Goal: Task Accomplishment & Management: Complete application form

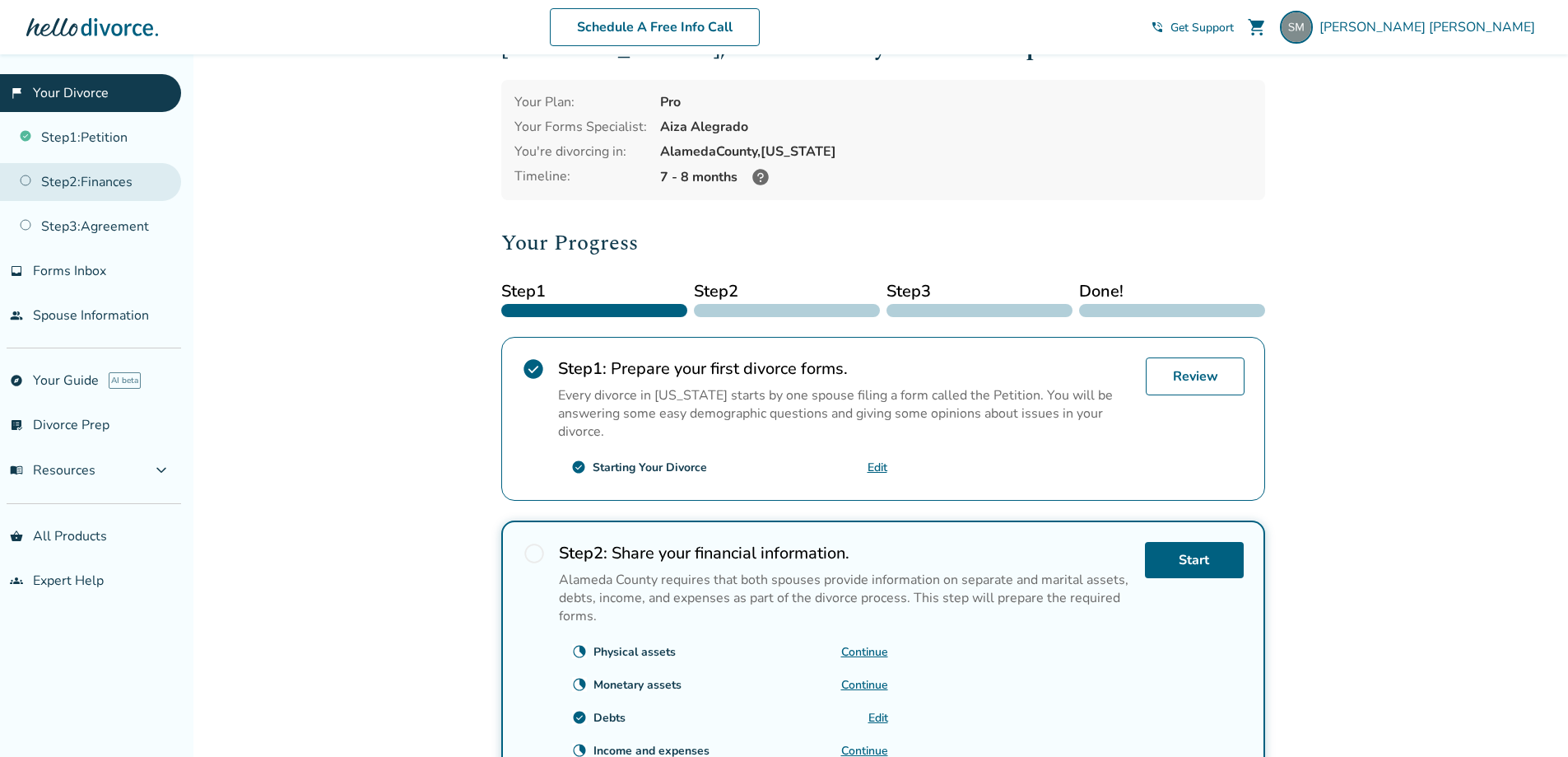
scroll to position [83, 0]
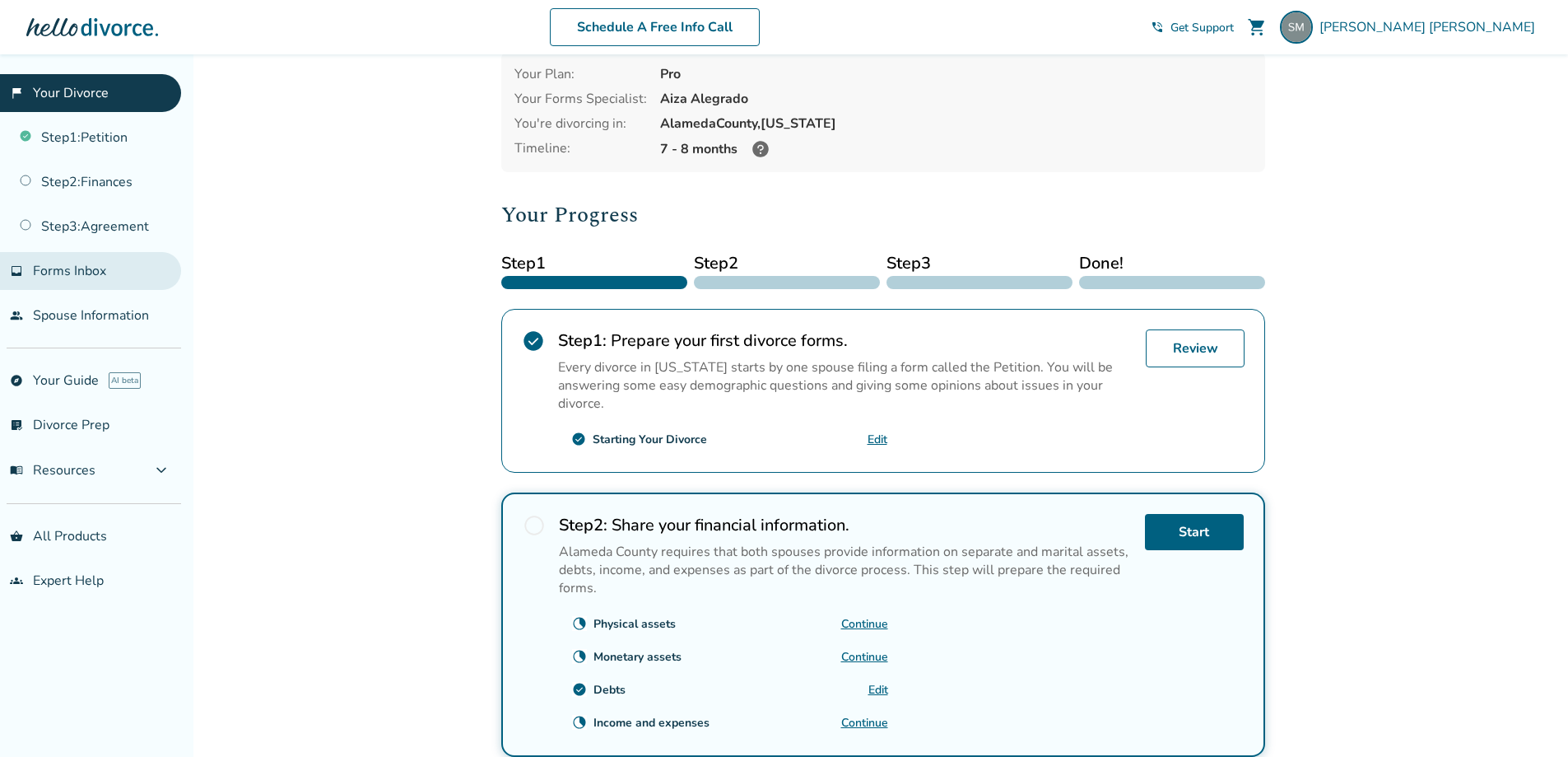
click at [104, 272] on span "Forms Inbox" at bounding box center [69, 271] width 74 height 18
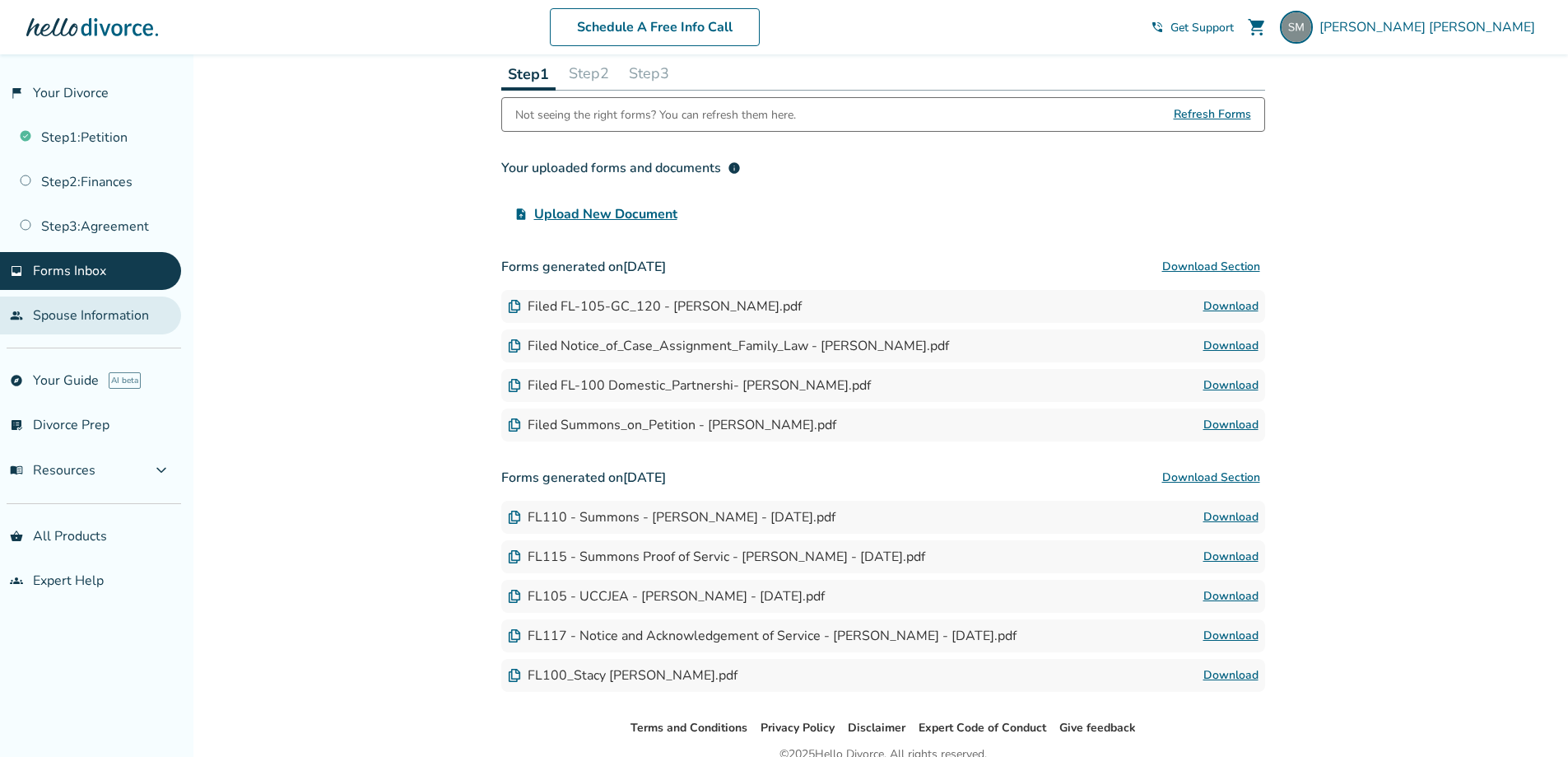
click at [109, 310] on link "people Spouse Information" at bounding box center [90, 315] width 181 height 38
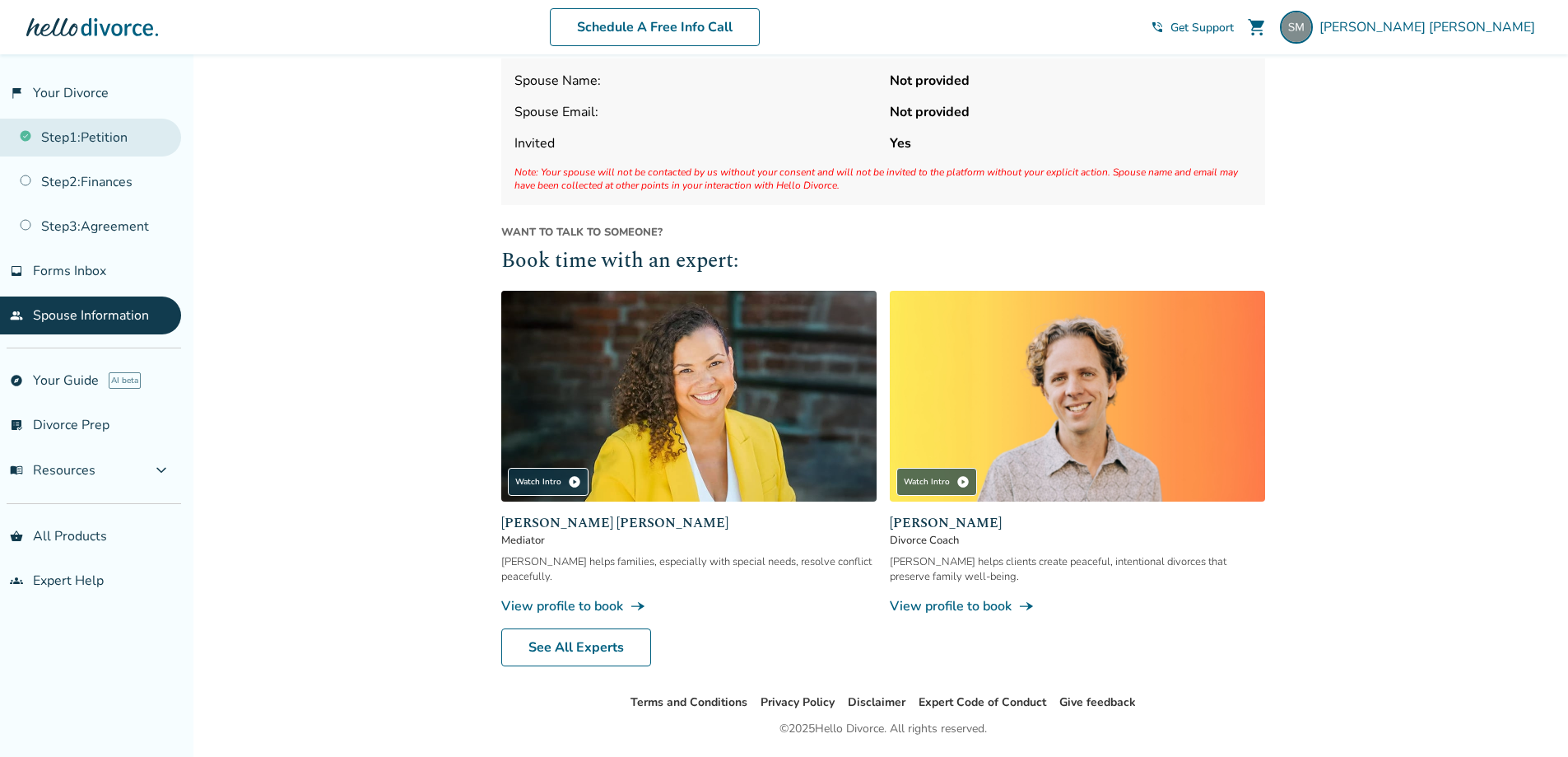
click at [61, 134] on link "Step 1 : Petition" at bounding box center [90, 137] width 181 height 38
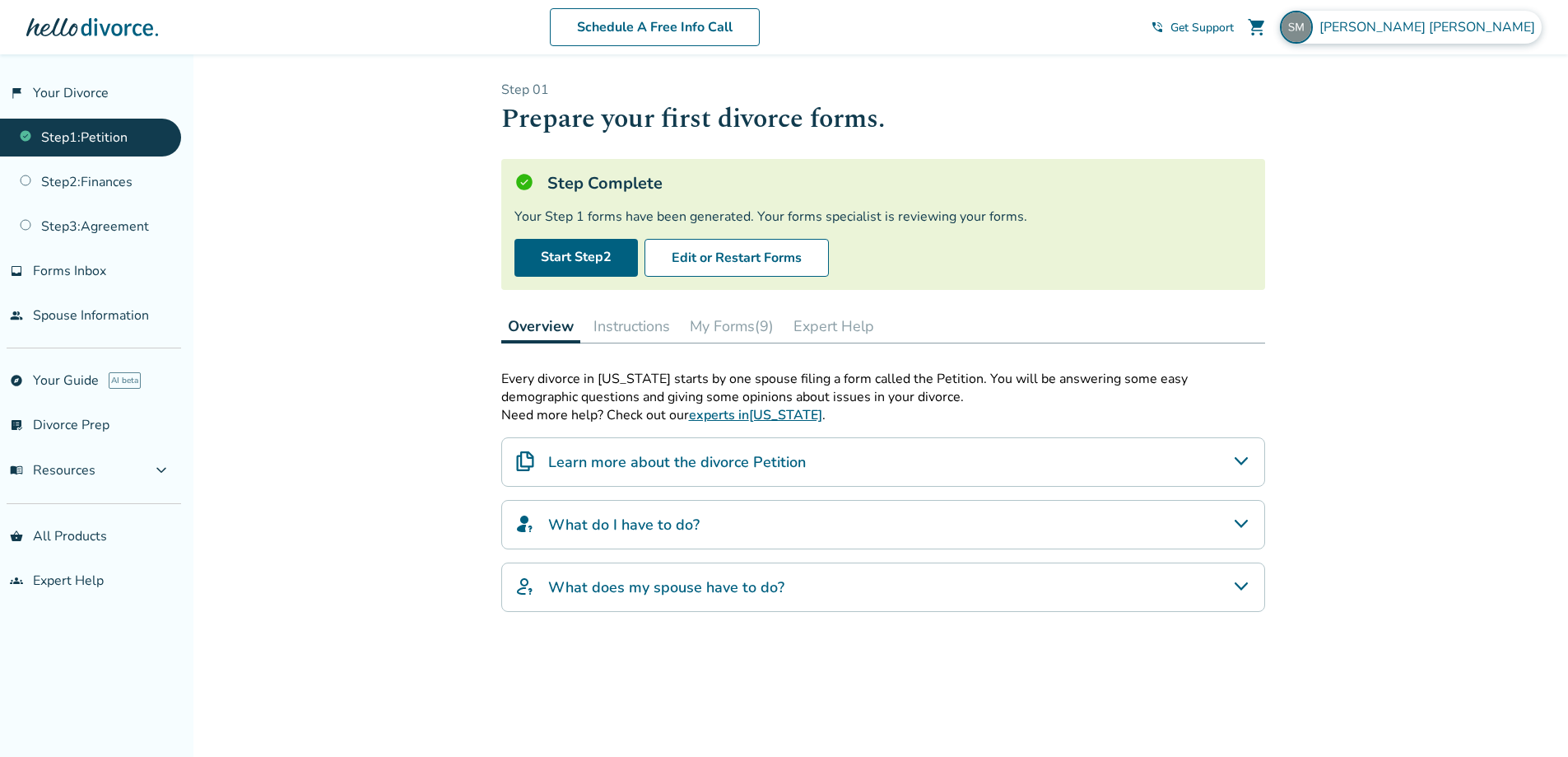
click at [1495, 25] on span "Stacy Morales" at bounding box center [1431, 27] width 223 height 18
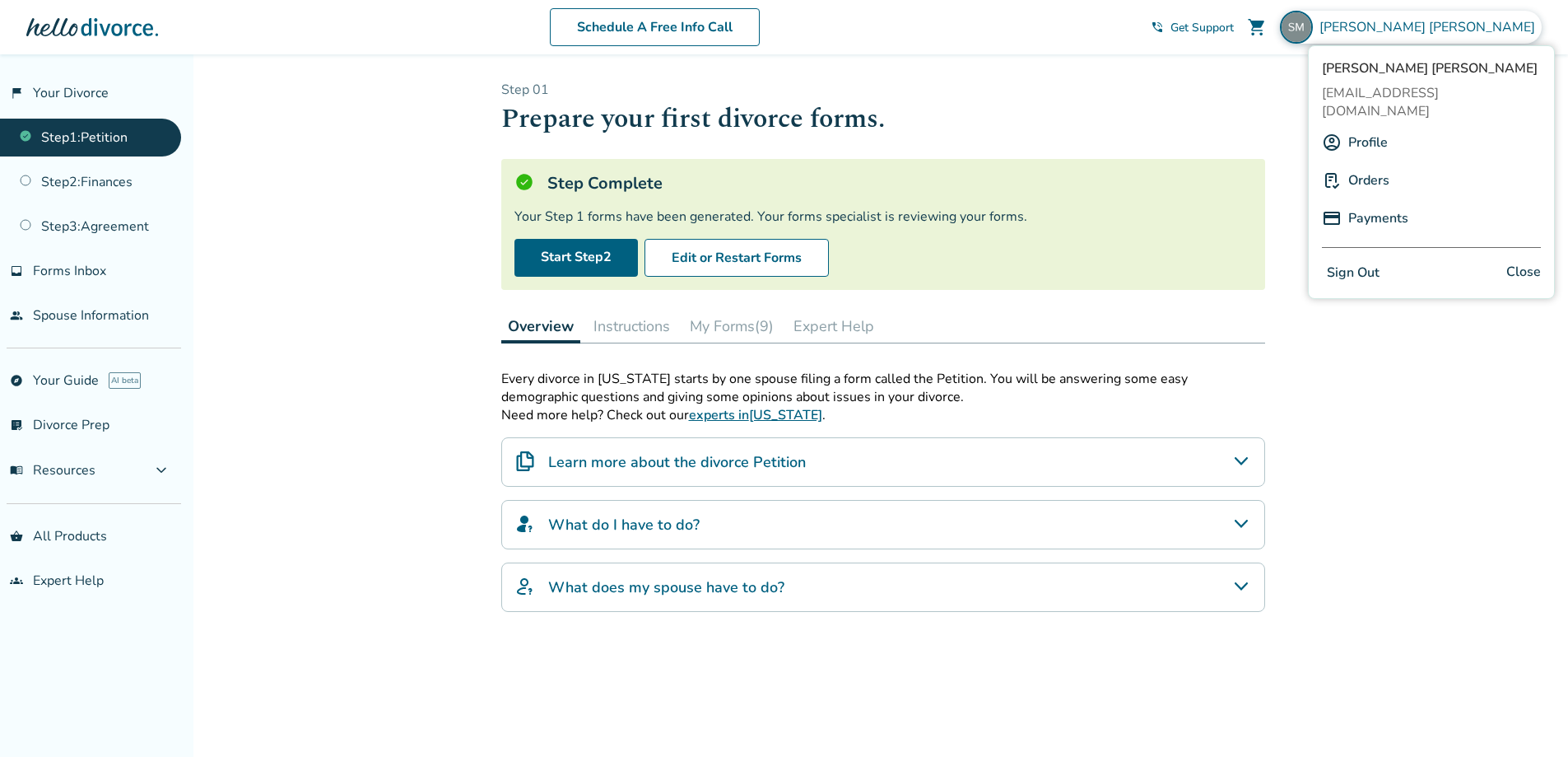
click at [1374, 127] on link "Profile" at bounding box center [1367, 143] width 39 height 31
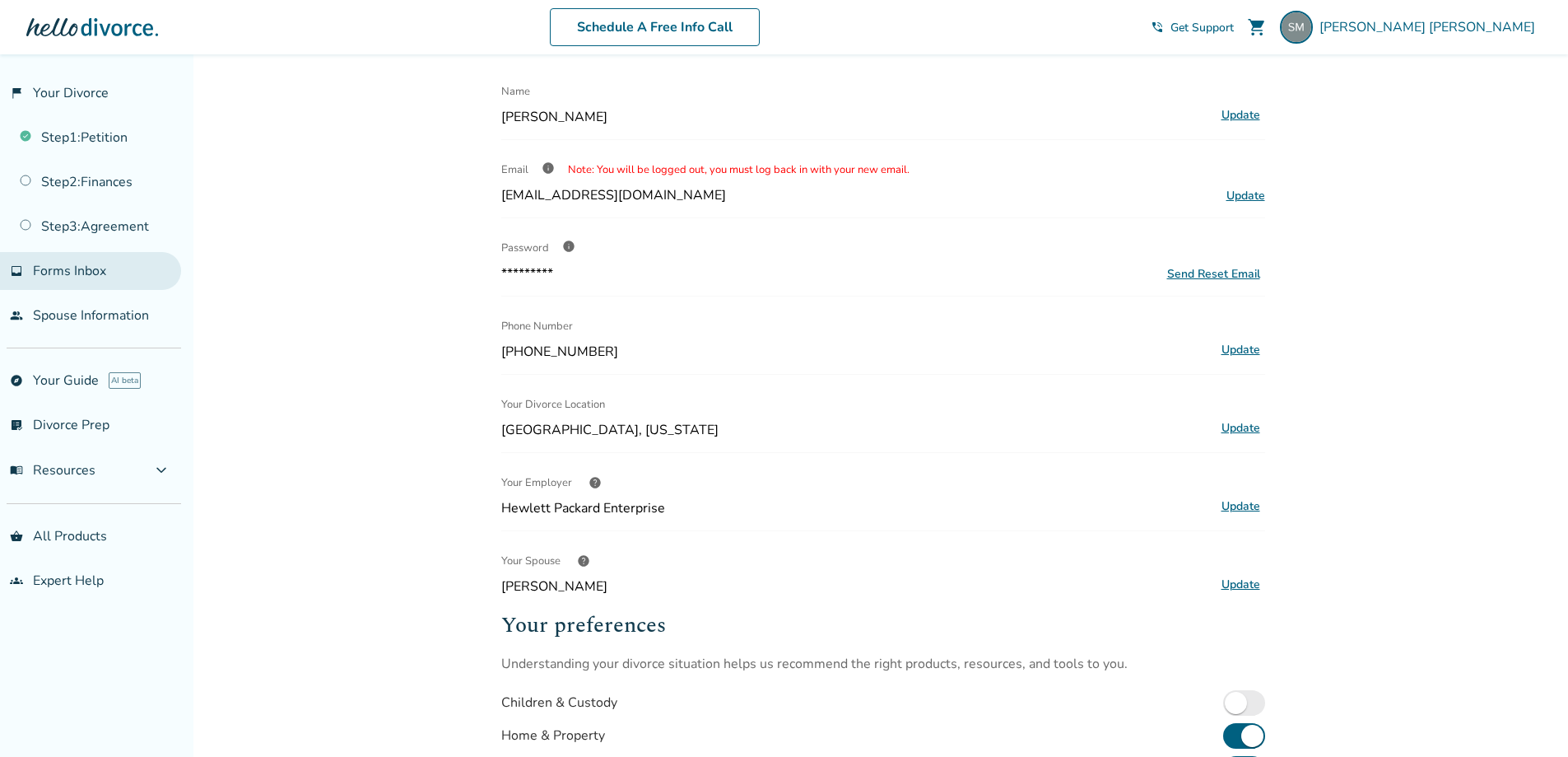
scroll to position [31, 0]
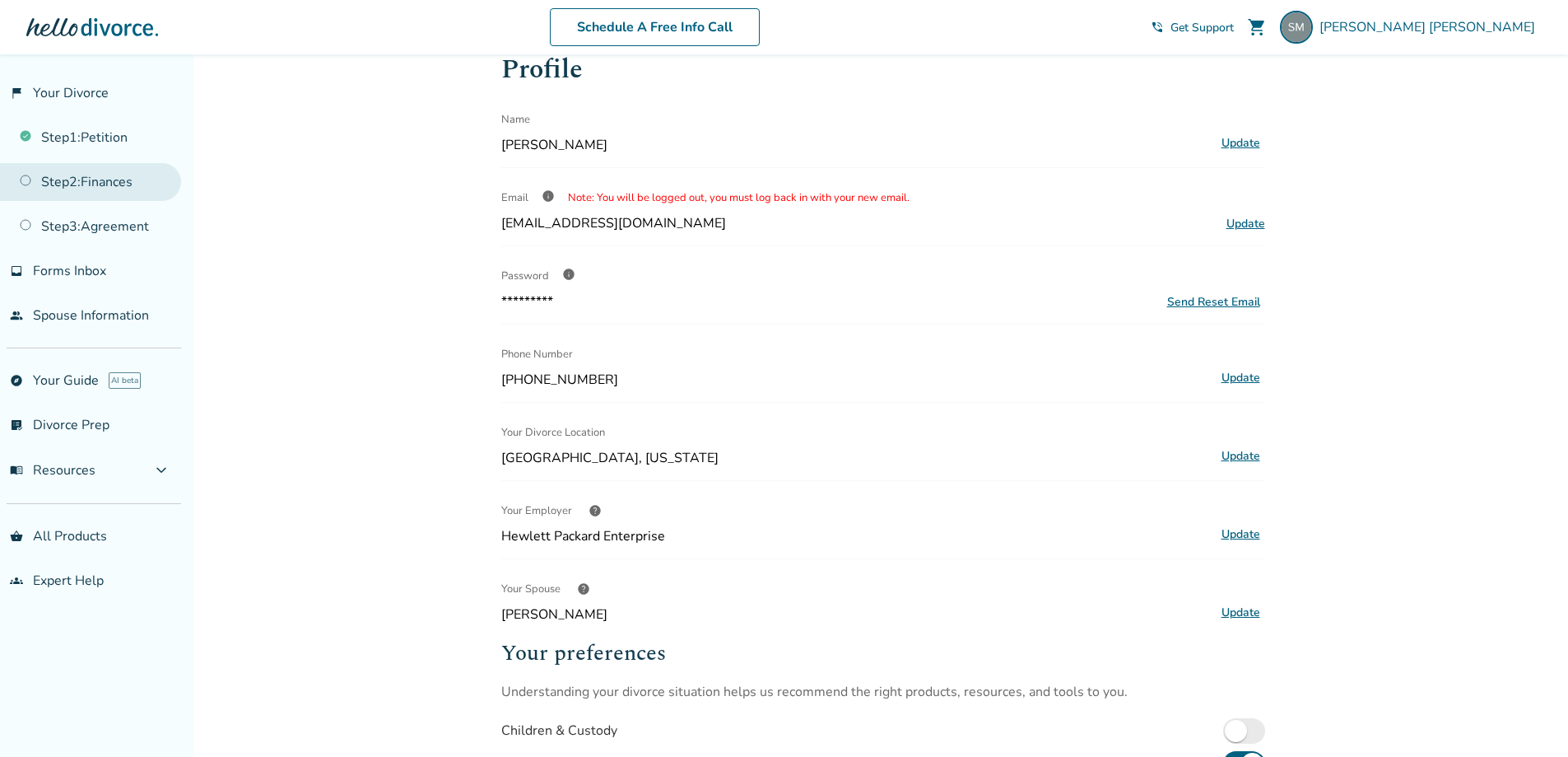
click at [82, 174] on link "Step 2 : Finances" at bounding box center [90, 182] width 181 height 38
